Goal: Information Seeking & Learning: Learn about a topic

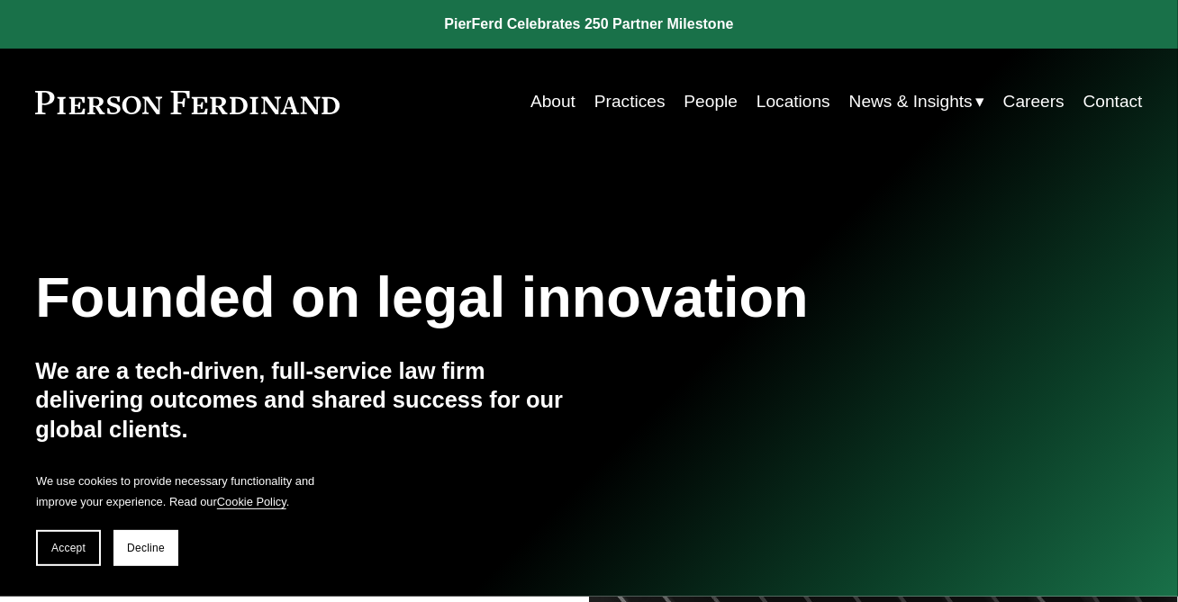
click at [708, 101] on link "People" at bounding box center [711, 102] width 54 height 34
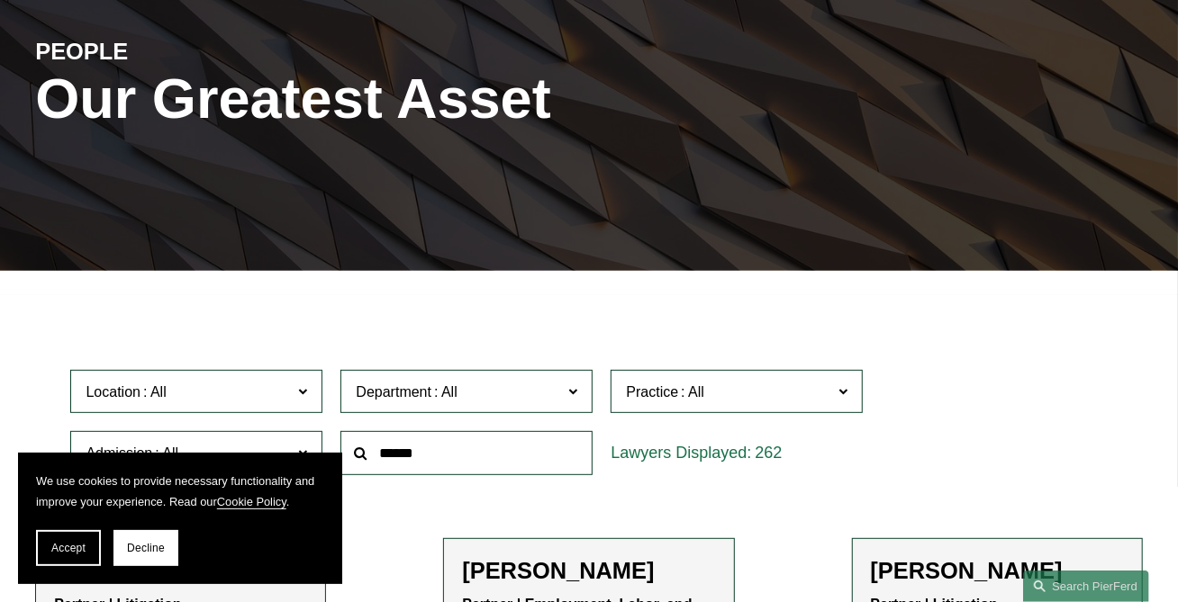
scroll to position [300, 0]
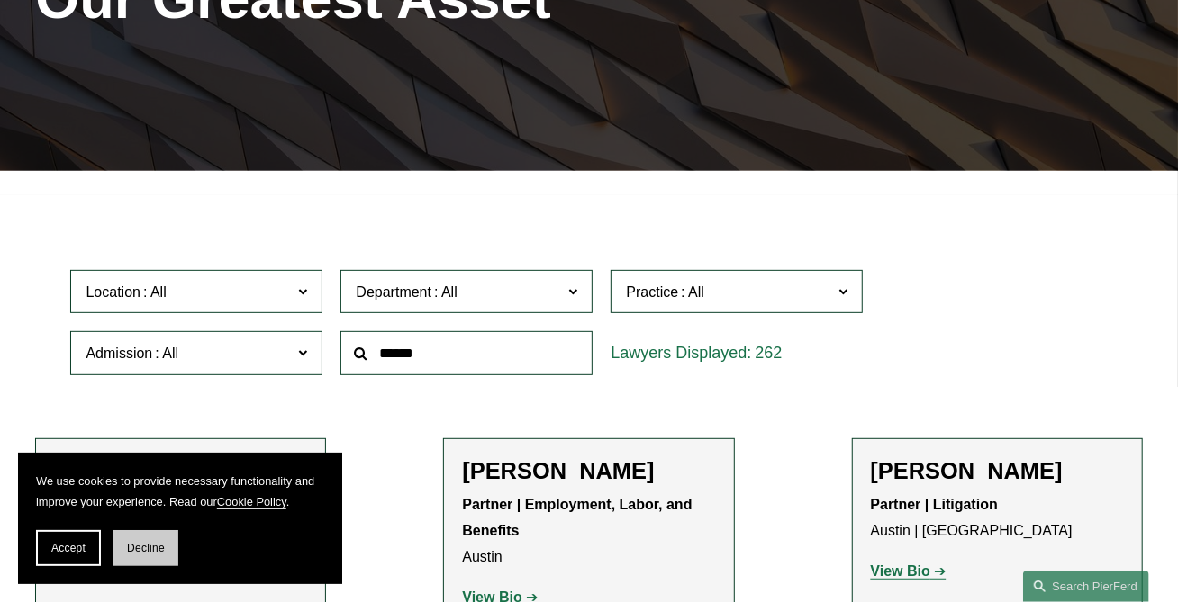
click at [144, 557] on button "Decline" at bounding box center [145, 548] width 65 height 36
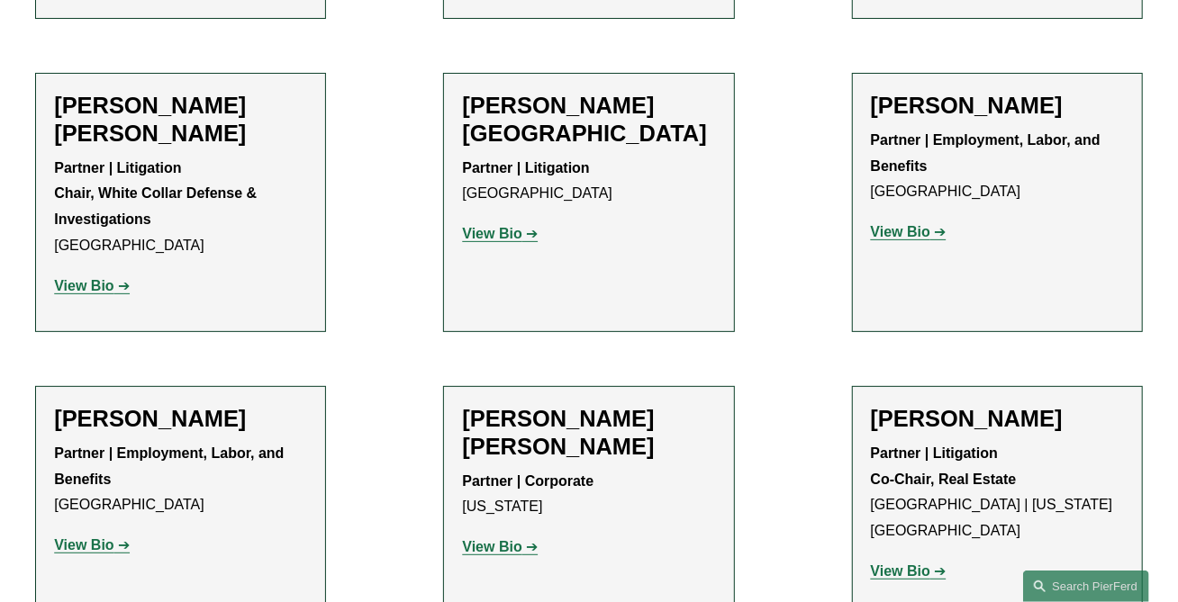
scroll to position [11403, 0]
